Goal: Task Accomplishment & Management: Manage account settings

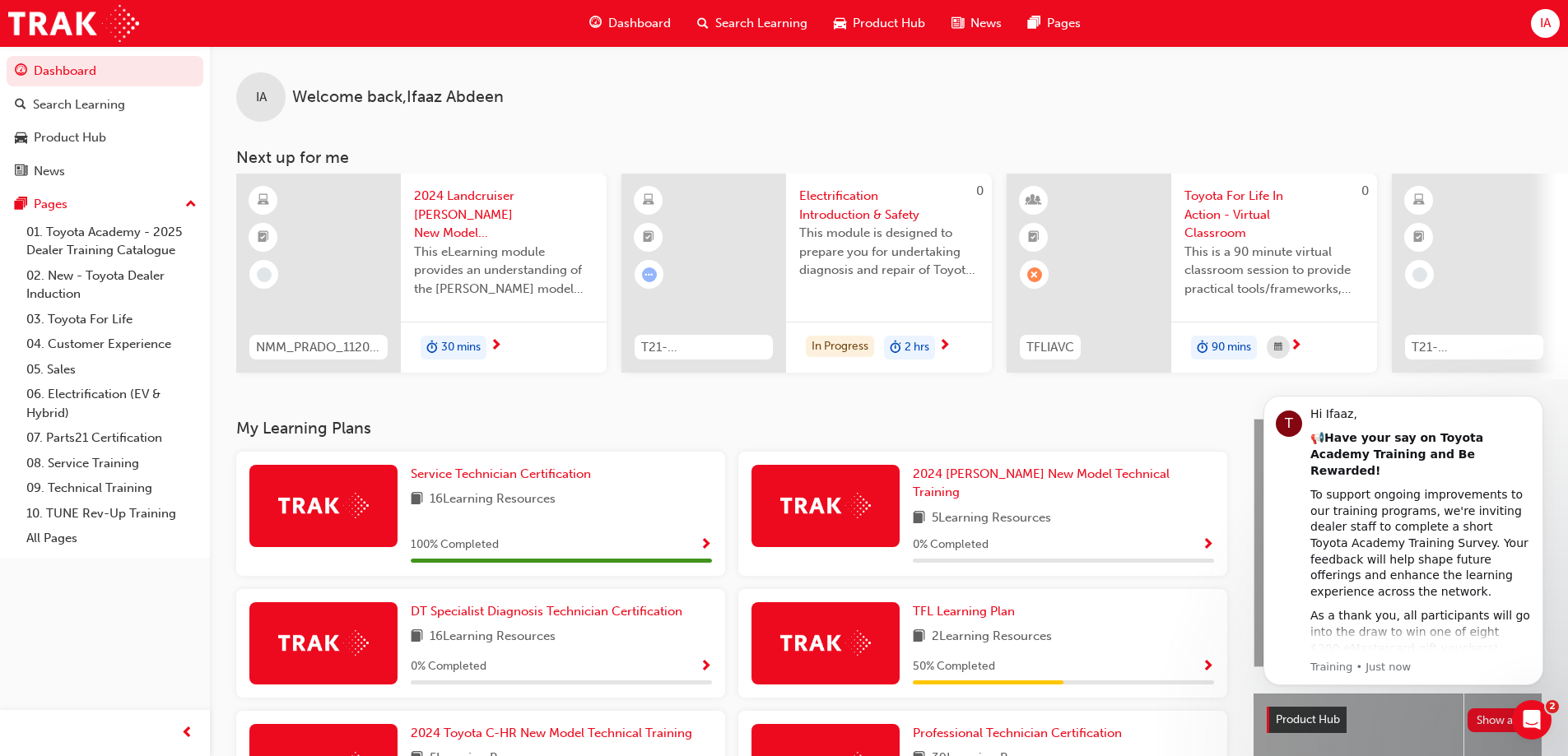
click at [1544, 35] on div "IA" at bounding box center [1545, 23] width 29 height 29
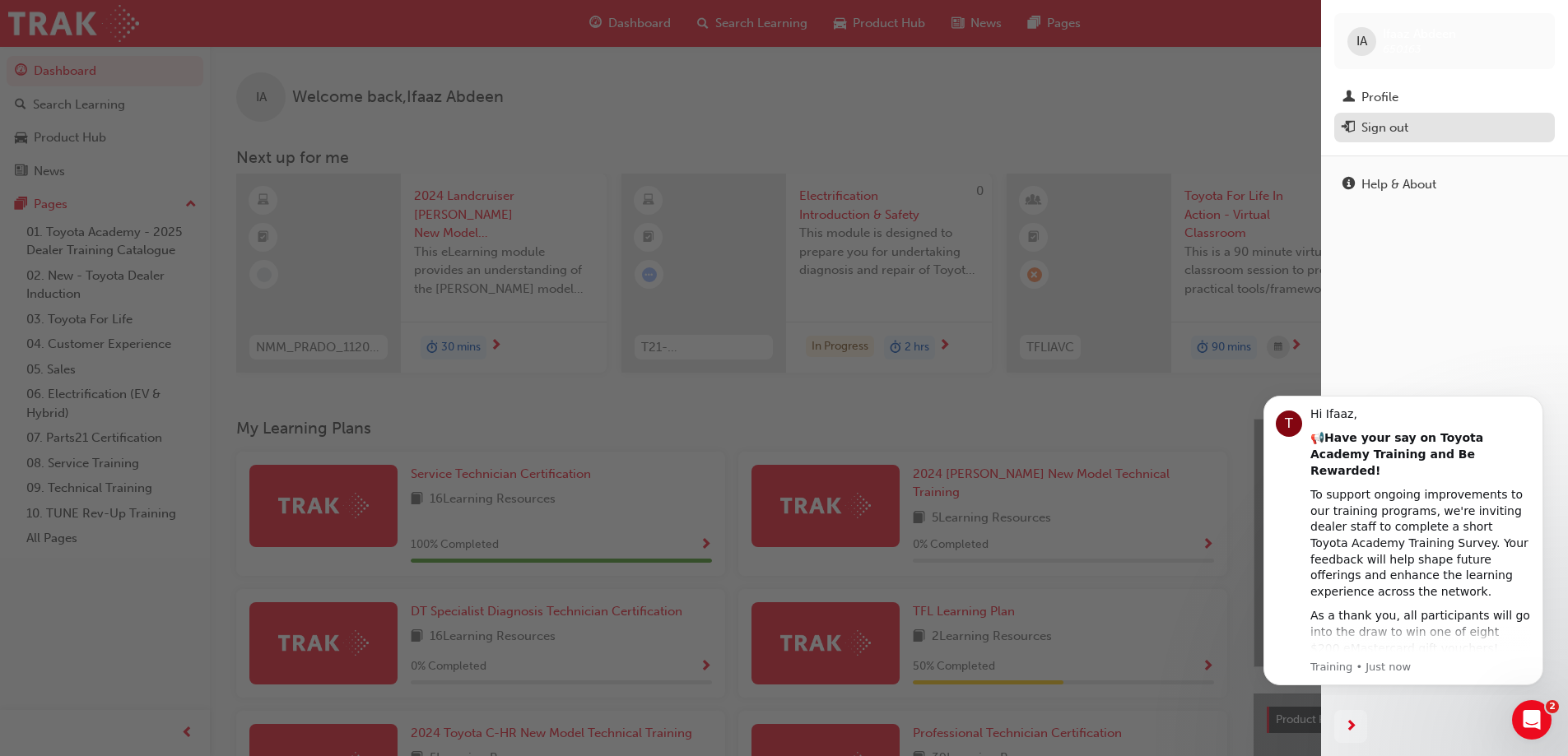
click at [1390, 131] on div "Sign out" at bounding box center [1385, 128] width 47 height 19
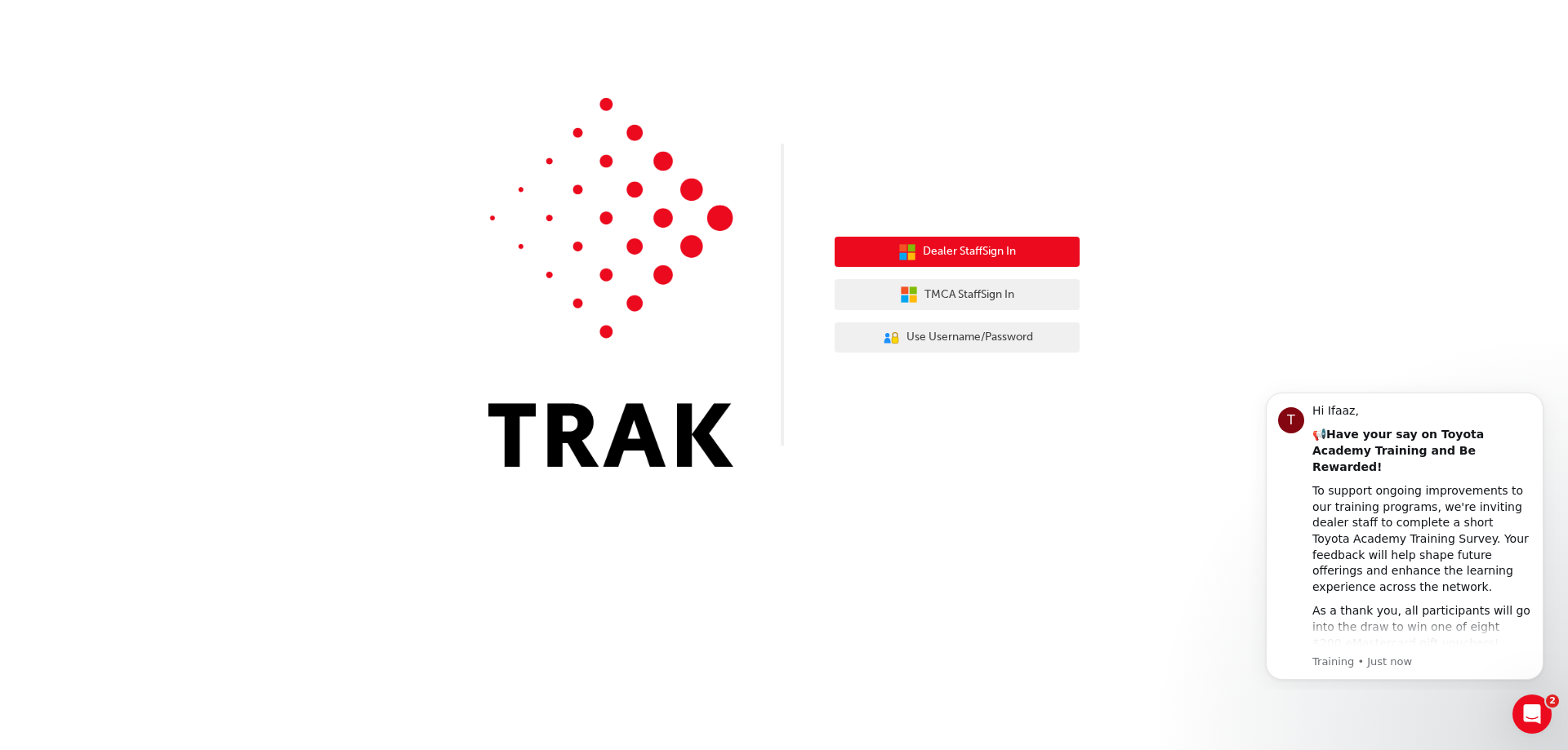
click at [990, 252] on span "Dealer Staff Sign In" at bounding box center [970, 252] width 93 height 19
